Goal: Information Seeking & Learning: Learn about a topic

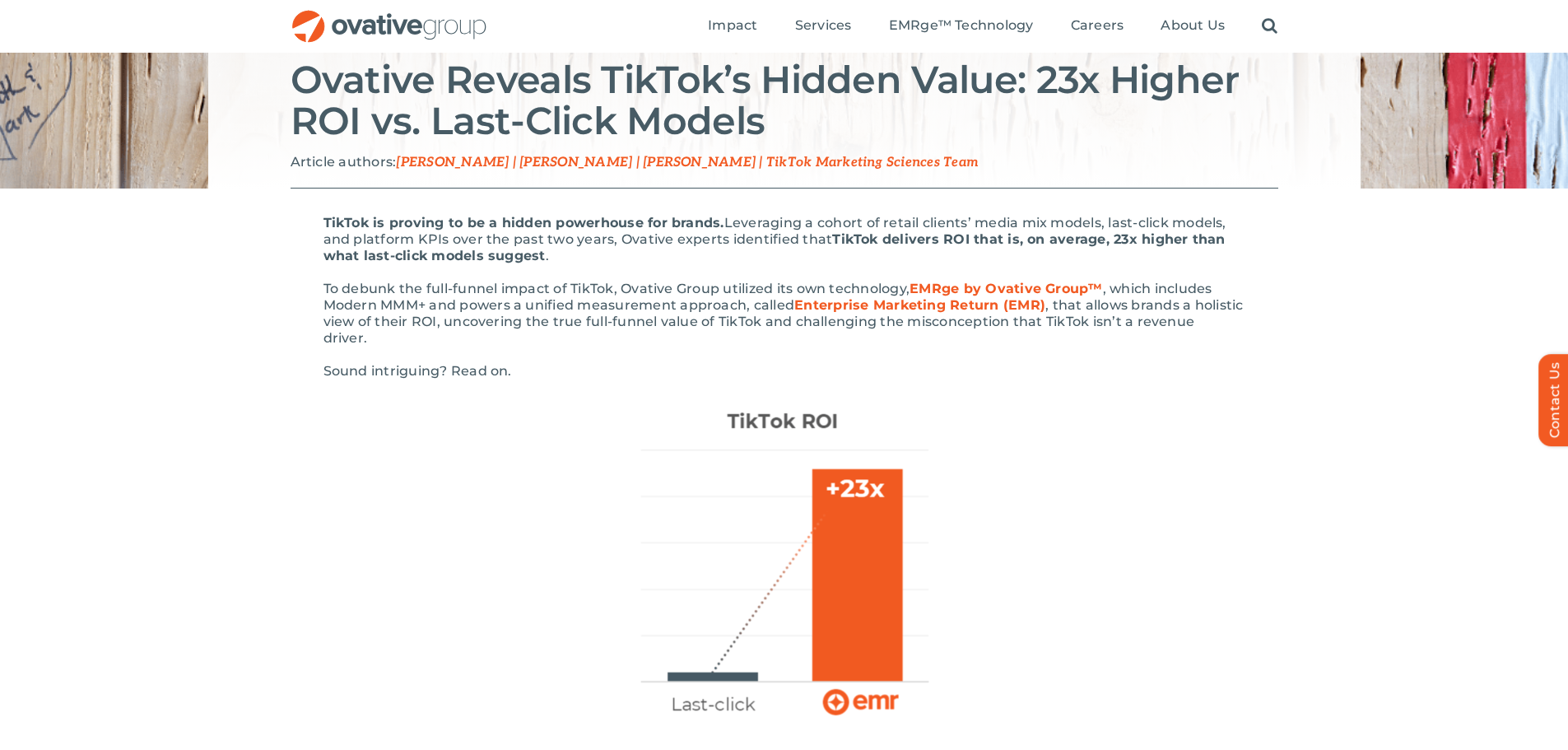
scroll to position [247, 0]
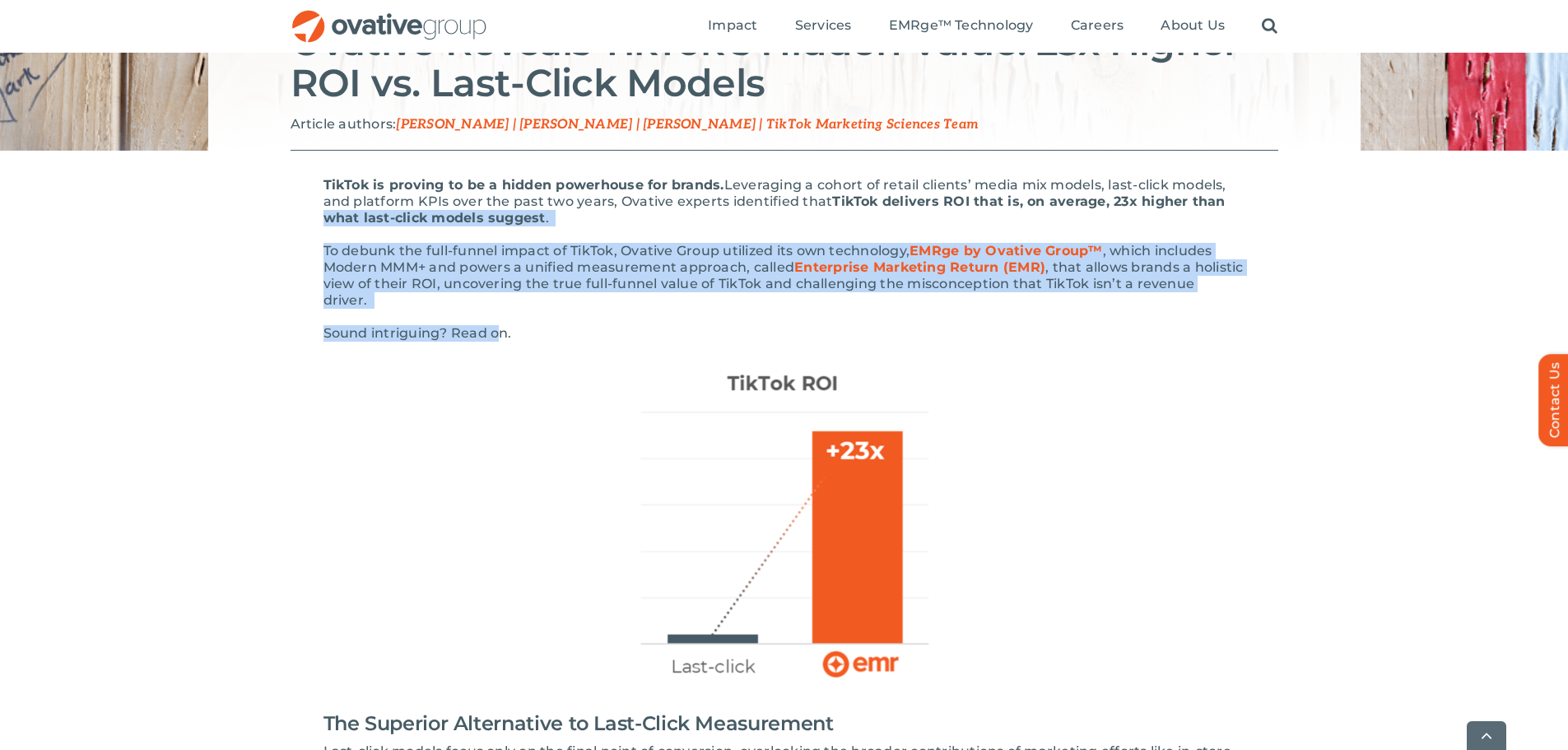
drag, startPoint x: 242, startPoint y: 220, endPoint x: 501, endPoint y: 311, distance: 274.5
click at [502, 325] on span "Sound intriguing? Read on." at bounding box center [417, 333] width 189 height 16
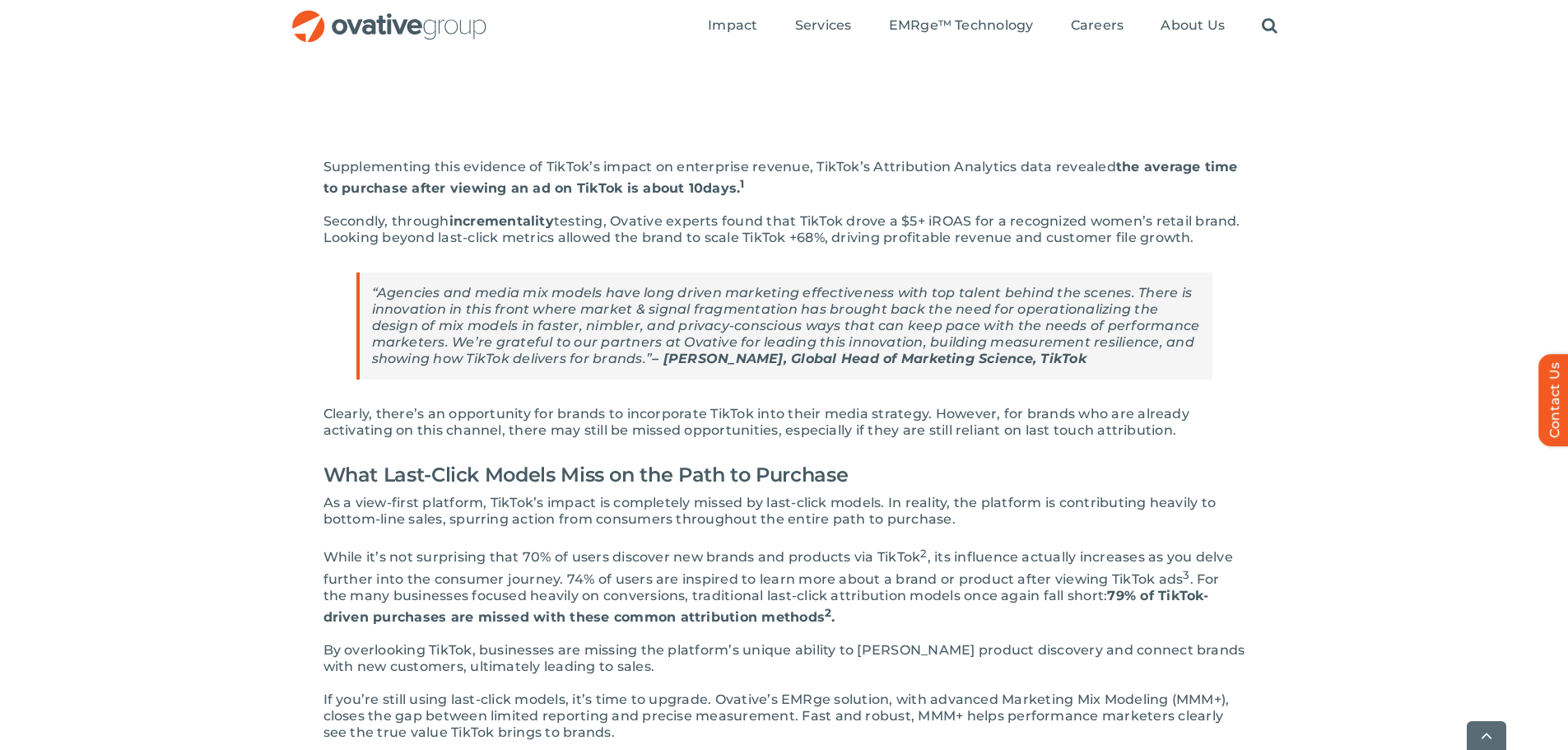
scroll to position [2222, 0]
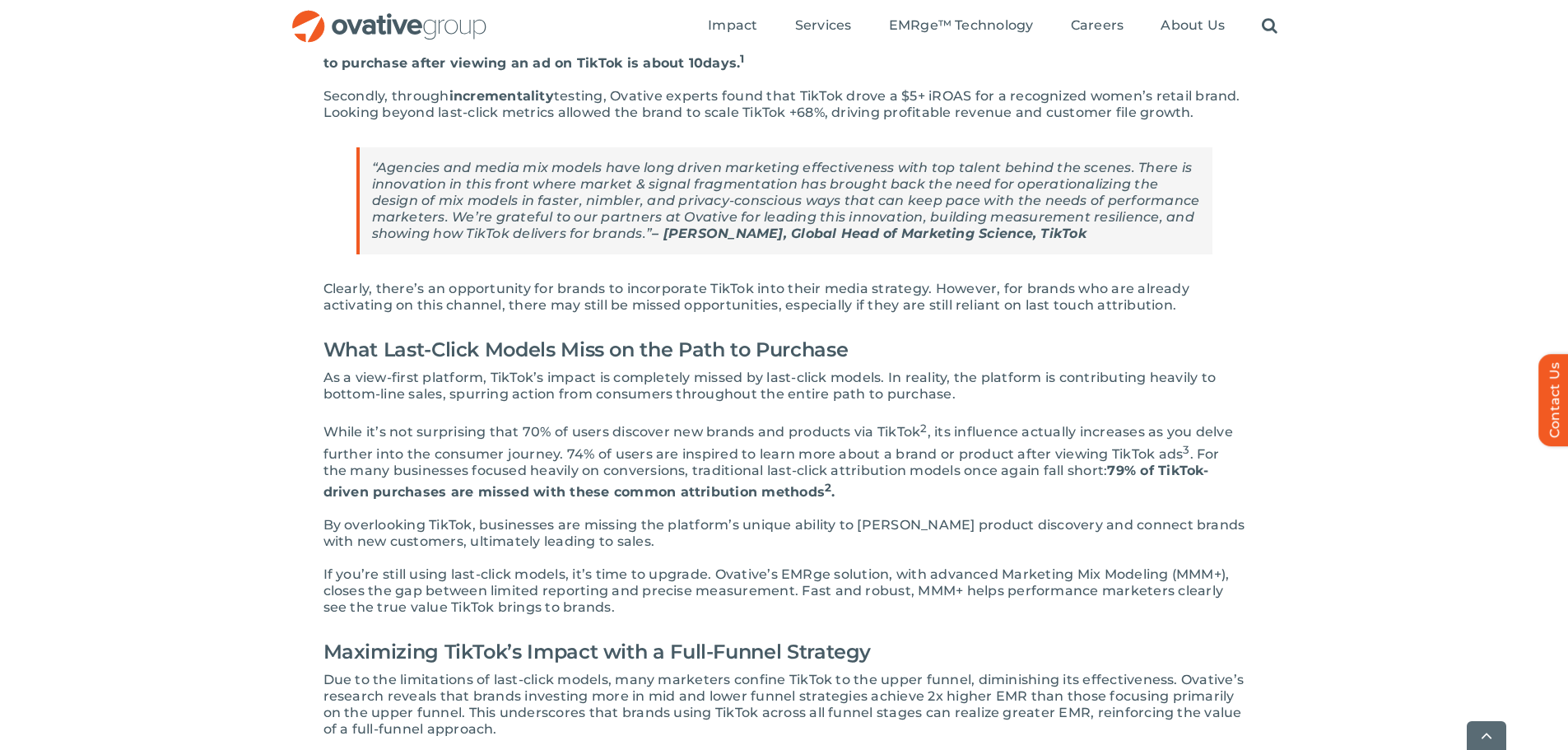
click at [1456, 145] on div "TikTok is proving to be a hidden powerhouse for brands. Leveraging a cohort of …" at bounding box center [784, 259] width 1568 height 4167
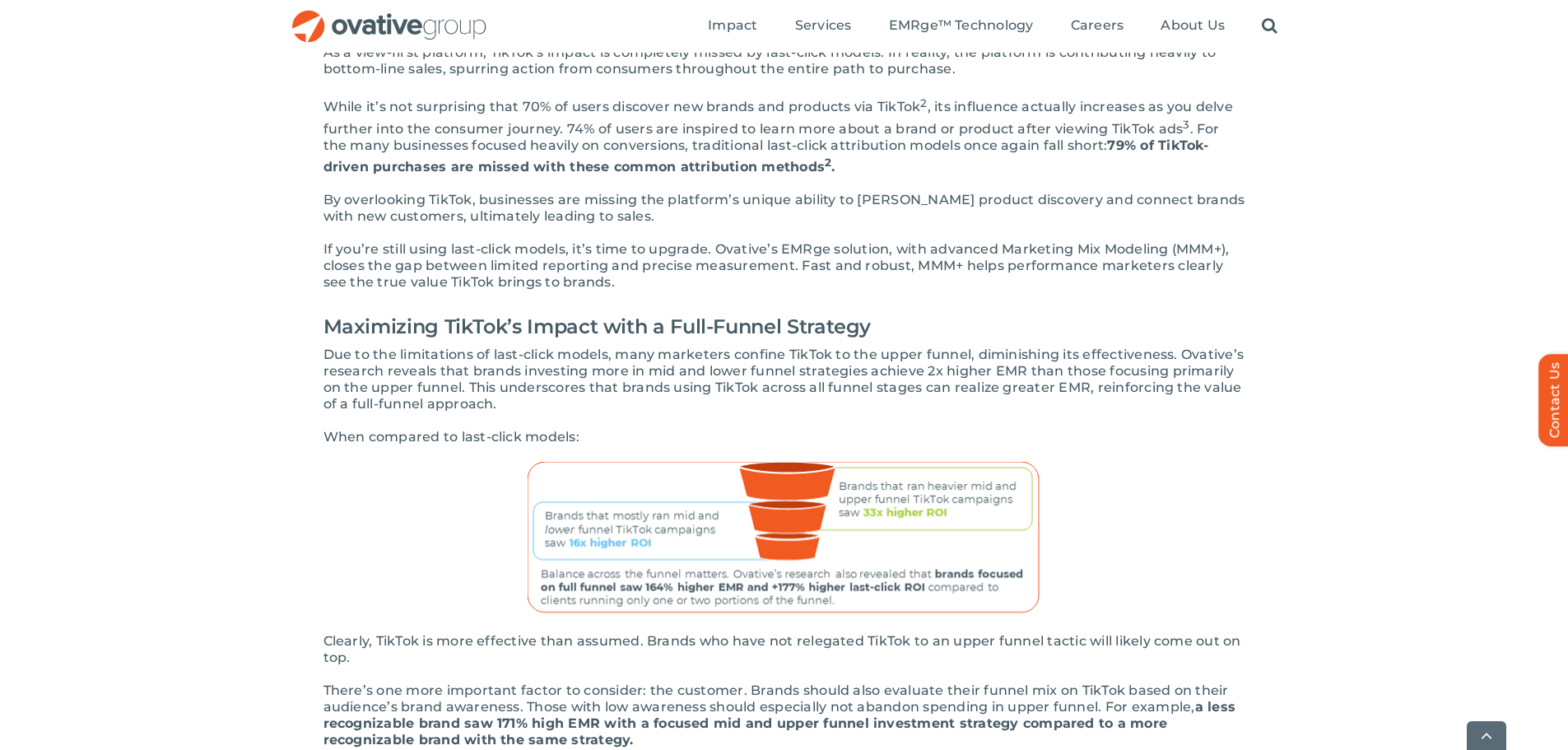
scroll to position [2551, 0]
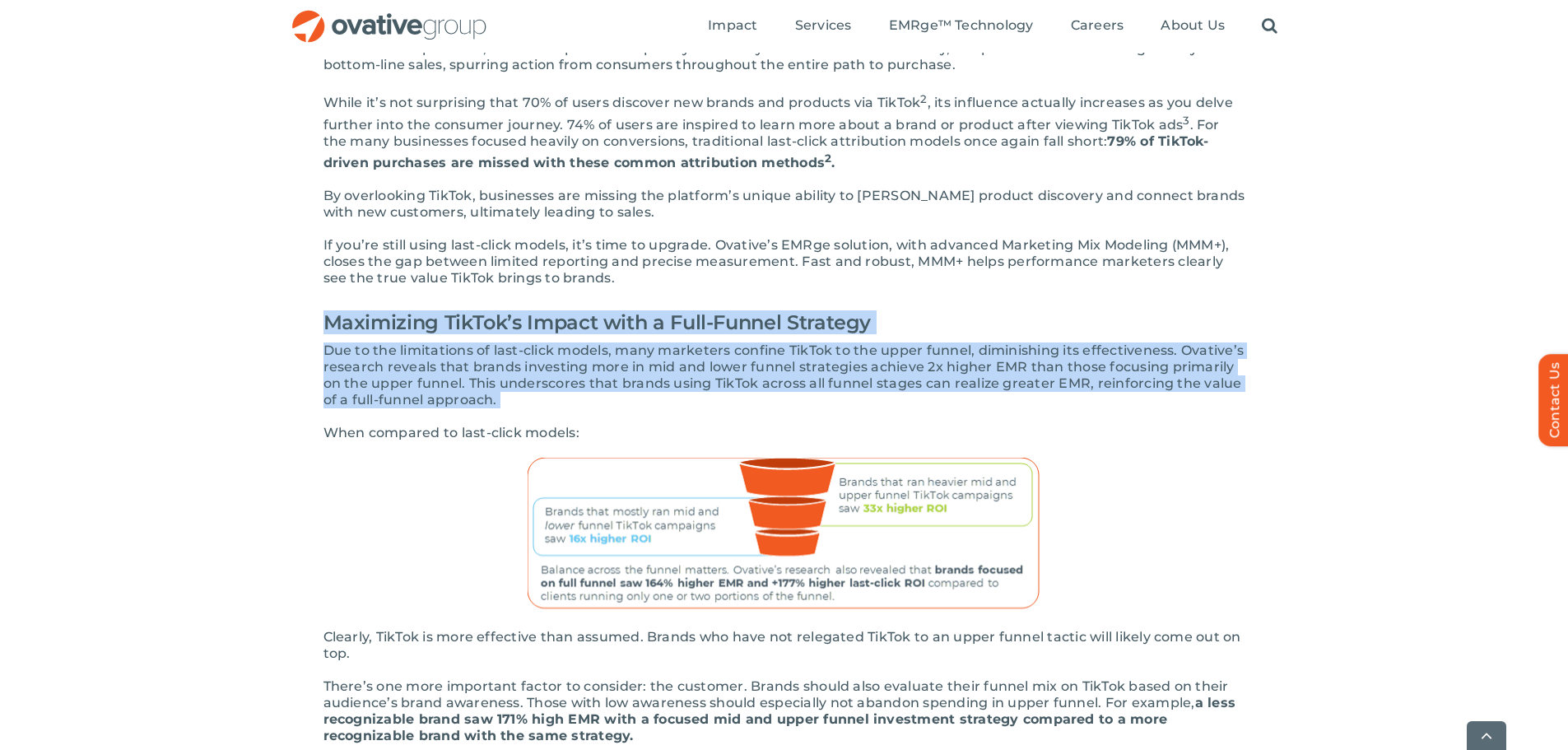
drag, startPoint x: 820, startPoint y: 388, endPoint x: 270, endPoint y: 314, distance: 555.0
drag, startPoint x: 132, startPoint y: 321, endPoint x: 734, endPoint y: 387, distance: 605.6
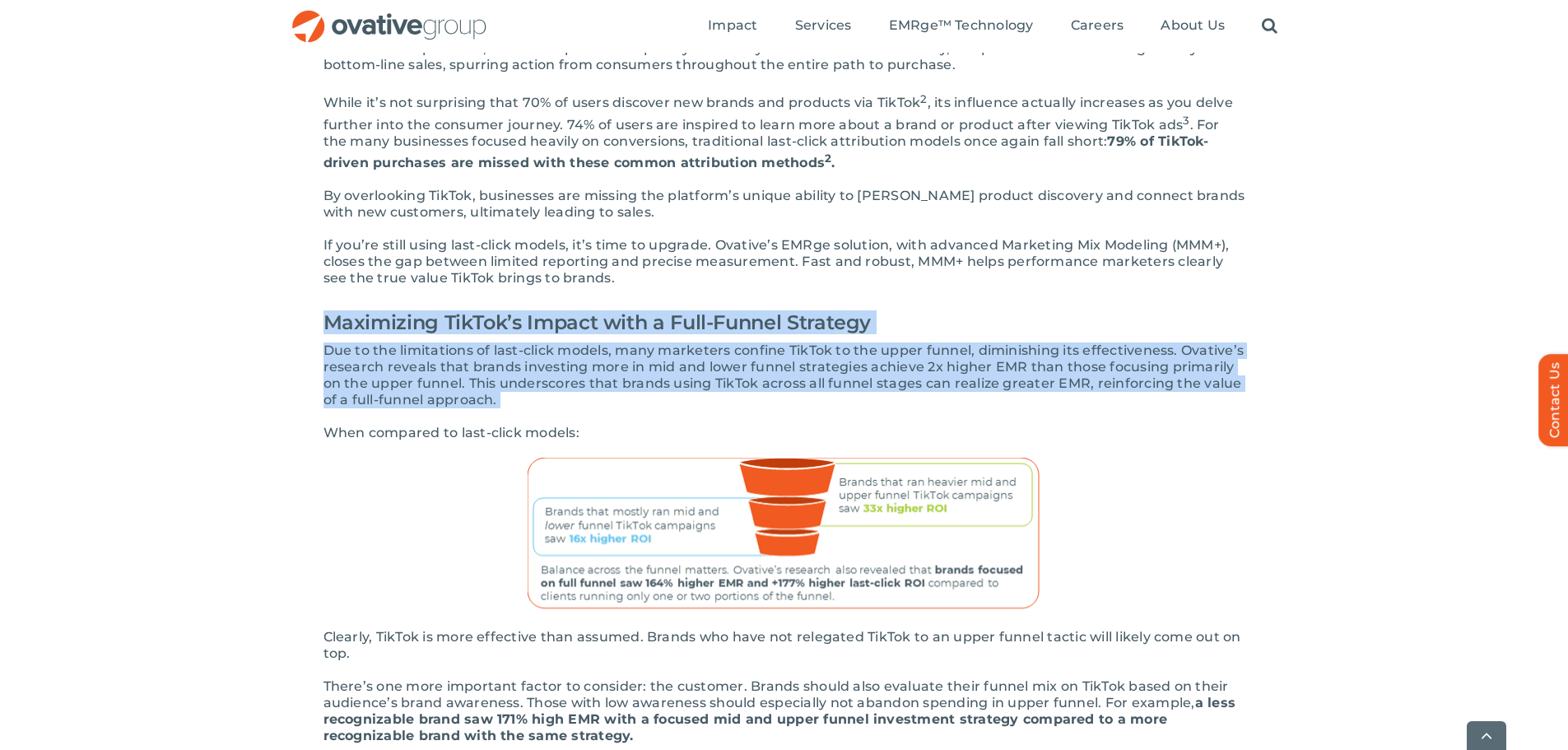
click at [734, 387] on p "Due to the limitations of last-click models, many marketers confine TikTok to t…" at bounding box center [784, 375] width 922 height 66
